Goal: Transaction & Acquisition: Download file/media

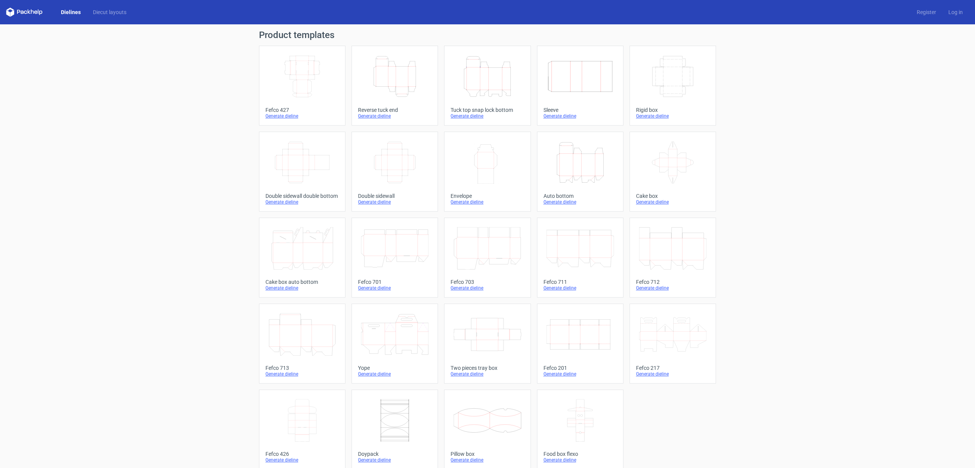
click at [377, 115] on div "Generate dieline" at bounding box center [394, 116] width 73 height 6
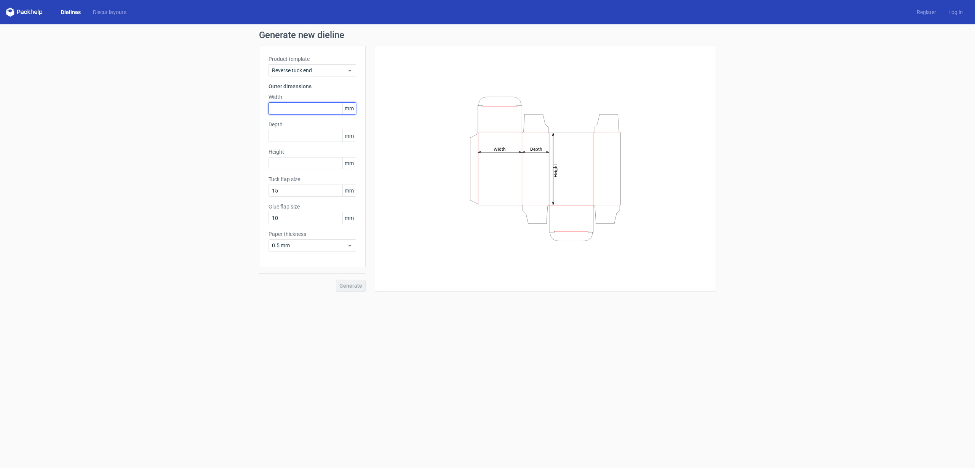
click at [300, 109] on input "text" at bounding box center [312, 108] width 88 height 12
type input "120"
type input "110"
type input "120"
click at [357, 286] on span "Generate" at bounding box center [350, 285] width 23 height 5
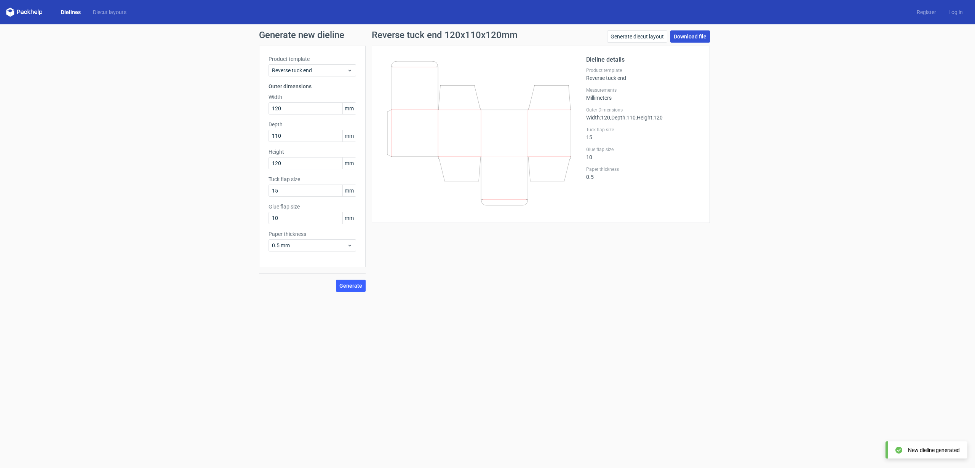
click at [676, 36] on link "Download file" at bounding box center [690, 36] width 40 height 12
